Goal: Navigation & Orientation: Find specific page/section

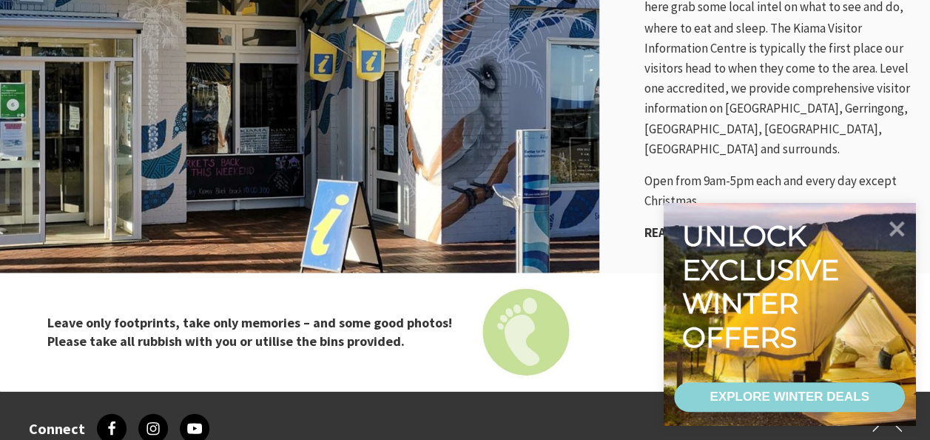
scroll to position [1378, 0]
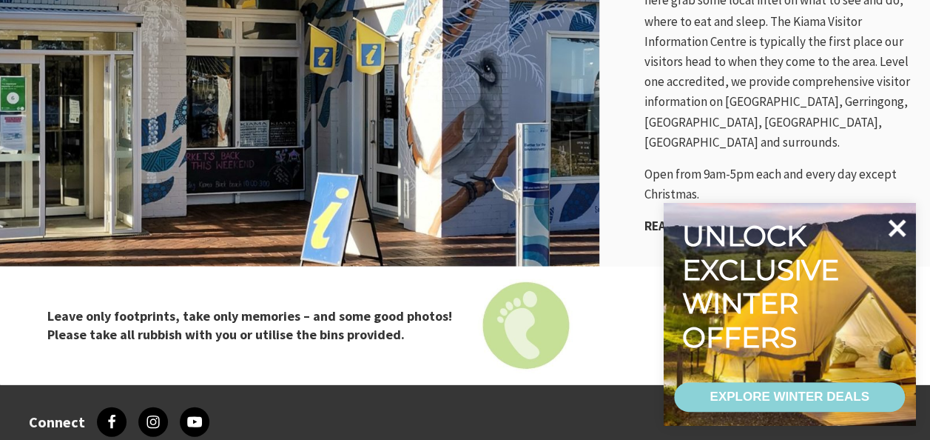
click at [902, 226] on icon at bounding box center [897, 228] width 36 height 36
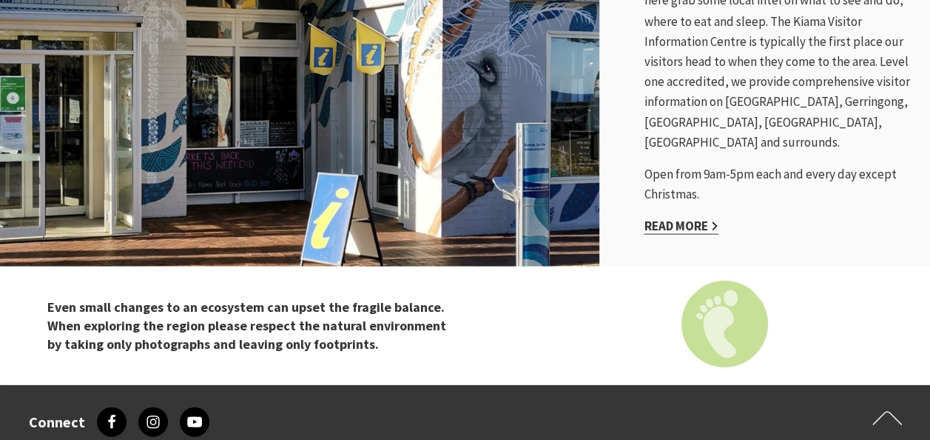
click at [719, 217] on link "Read More" at bounding box center [681, 225] width 75 height 17
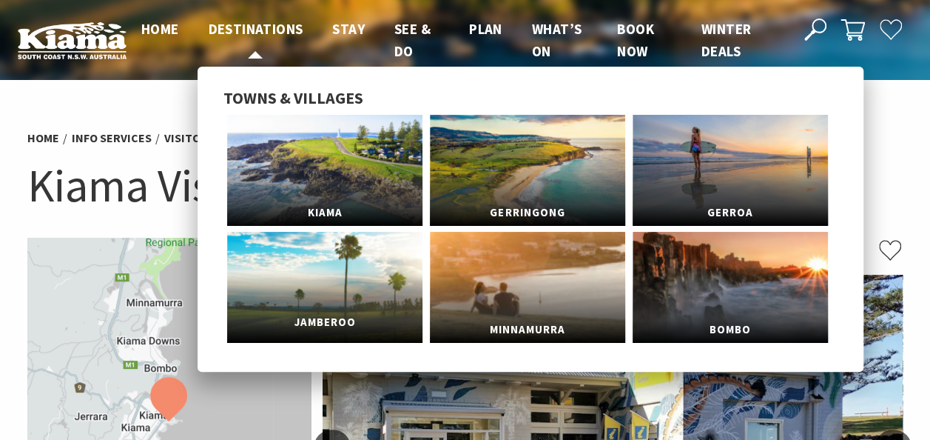
click at [325, 298] on link "Jamberoo" at bounding box center [324, 287] width 195 height 111
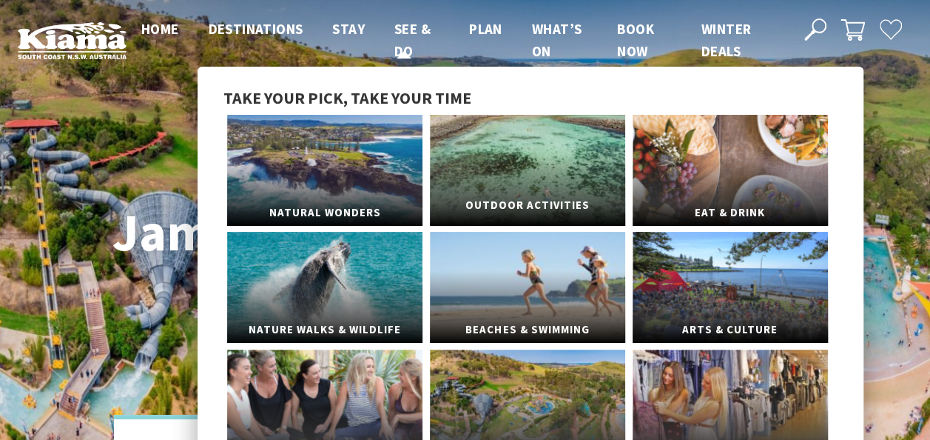
click at [526, 170] on link "Outdoor Activities" at bounding box center [527, 170] width 195 height 111
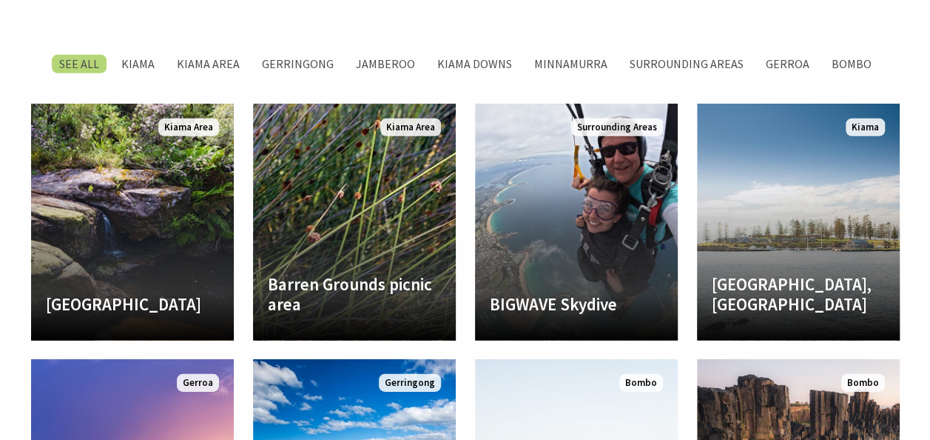
scroll to position [1998, 0]
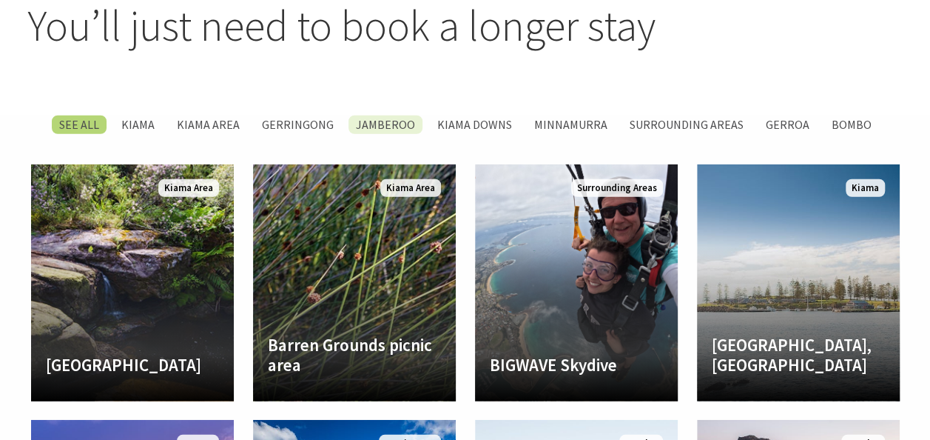
click at [392, 115] on label "Jamberoo" at bounding box center [386, 124] width 74 height 19
click at [0, 0] on input "Jamberoo" at bounding box center [0, 0] width 0 height 0
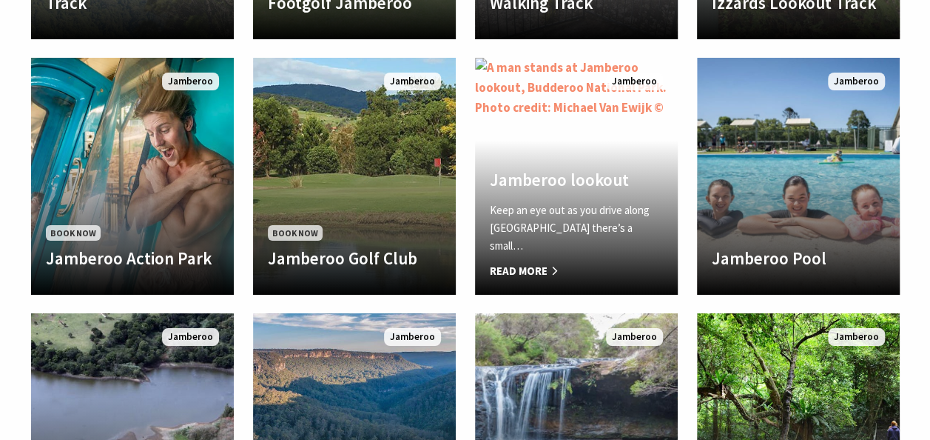
scroll to position [2618, 0]
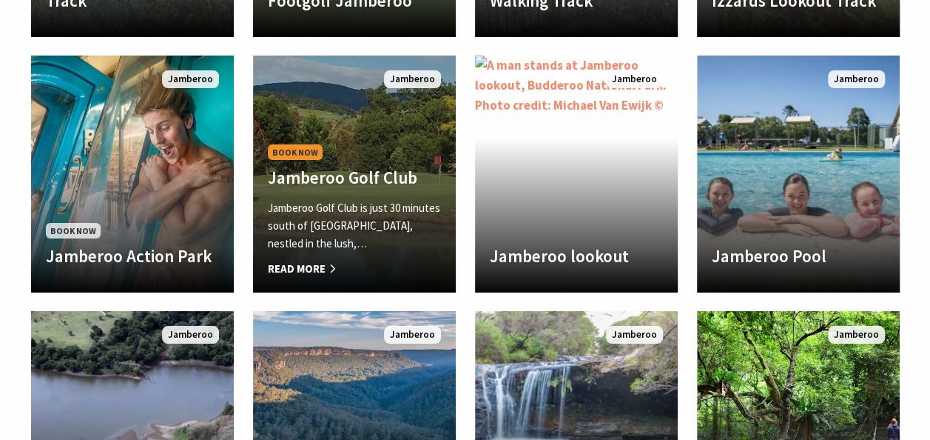
click at [377, 205] on p "Jamberoo Golf Club is just 30 minutes south of [GEOGRAPHIC_DATA], nestled in th…" at bounding box center [354, 225] width 173 height 53
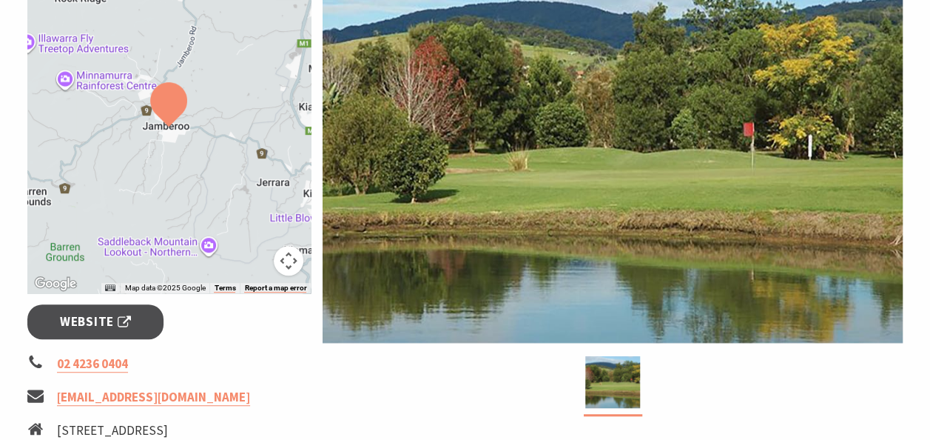
scroll to position [296, 0]
